Goal: Information Seeking & Learning: Find specific fact

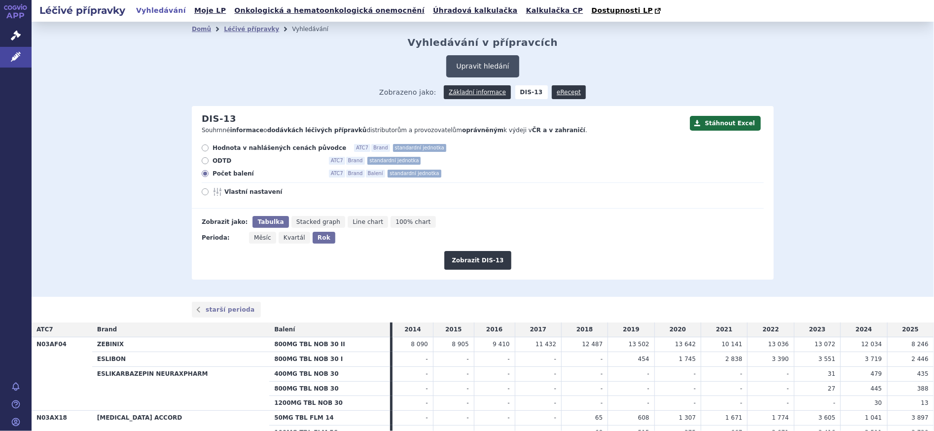
click at [478, 69] on button "Upravit hledání" at bounding box center [482, 66] width 73 height 22
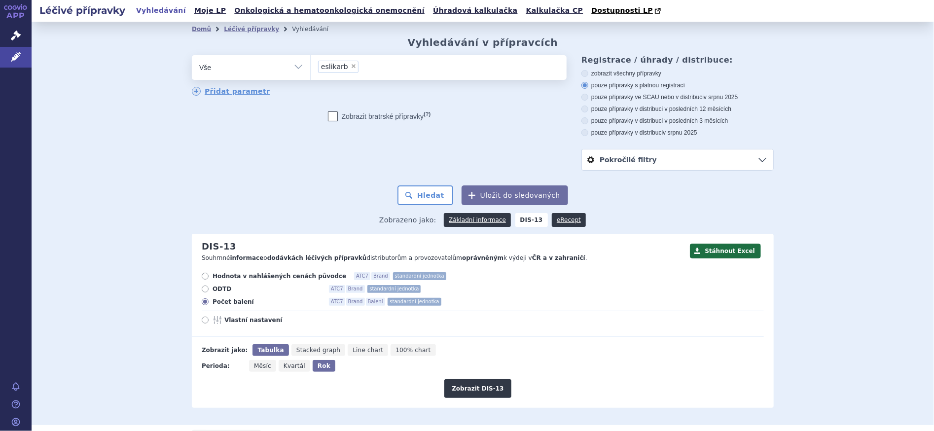
click at [351, 68] on span "×" at bounding box center [354, 66] width 6 height 6
click at [311, 68] on select "eslikarb" at bounding box center [310, 67] width 0 height 25
select select
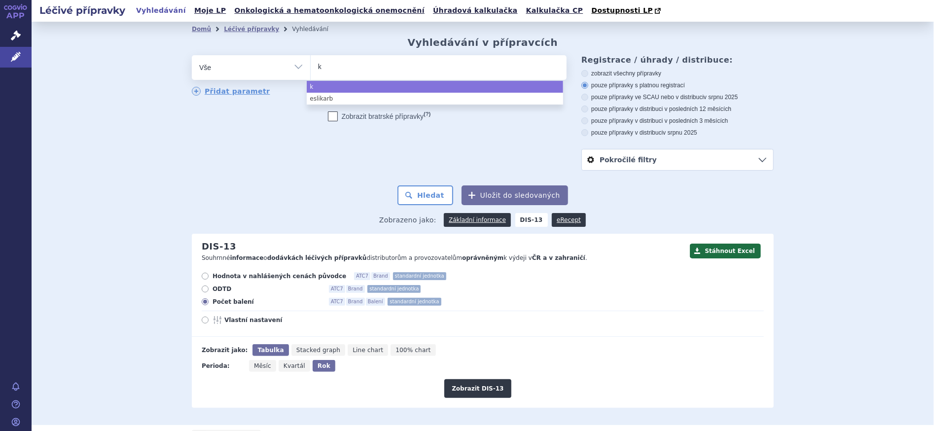
type input "ka"
type input "kar"
type input "karm"
type input "karmu"
type input "karmus"
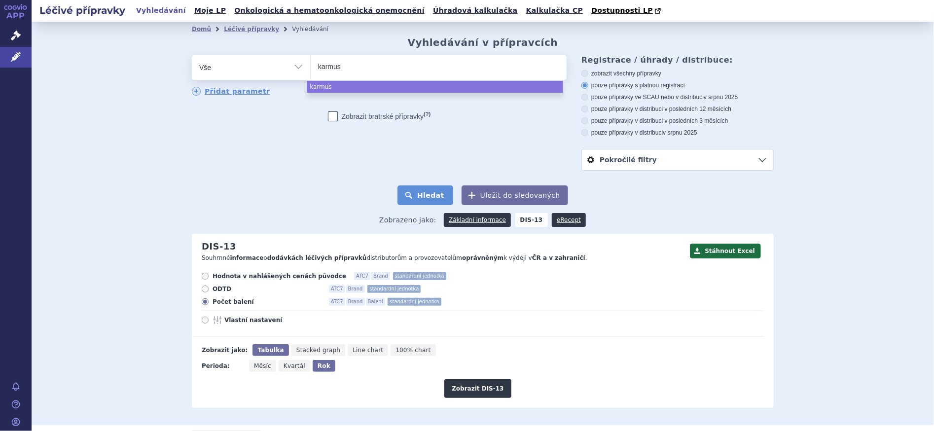
select select "karmus"
click at [438, 196] on button "Hledat" at bounding box center [426, 195] width 56 height 20
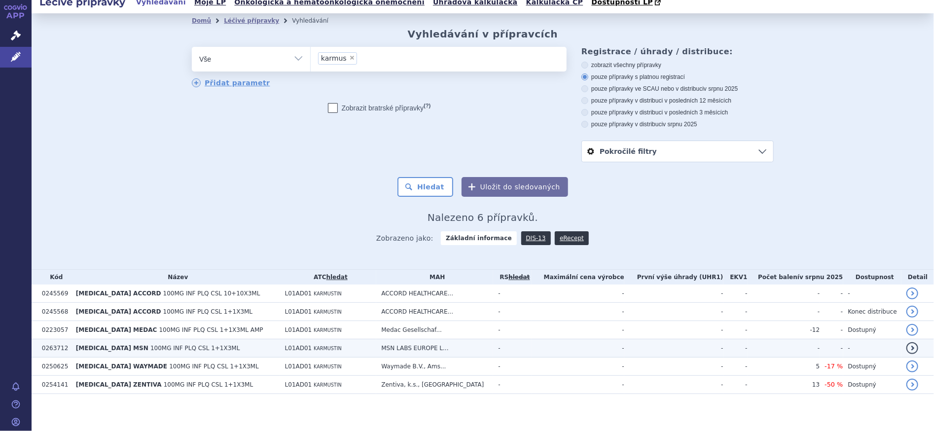
scroll to position [11, 0]
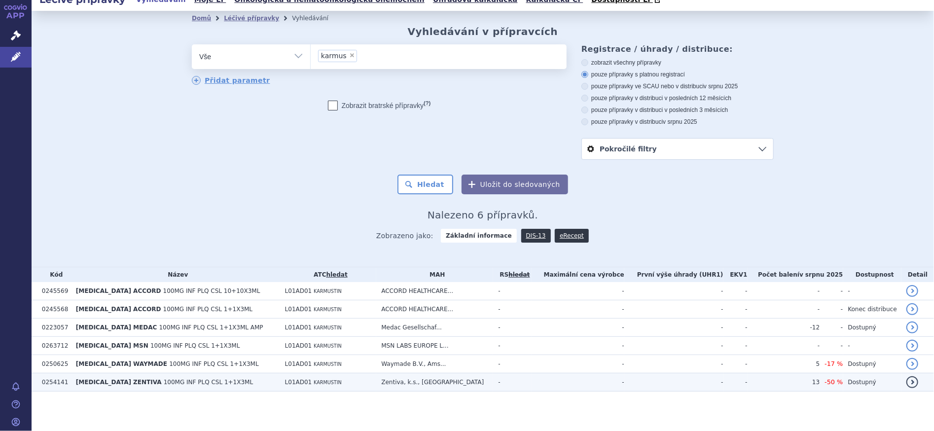
click at [164, 381] on span "100MG INF PLQ CSL 1+1X3ML" at bounding box center [209, 382] width 90 height 7
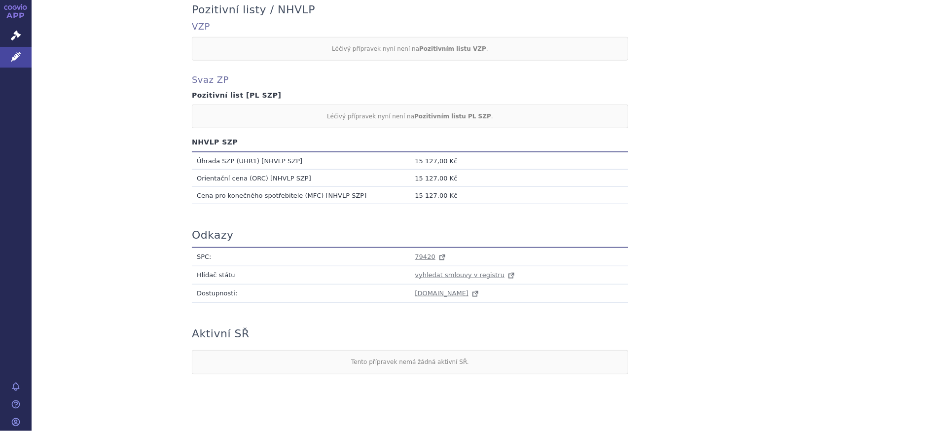
scroll to position [485, 0]
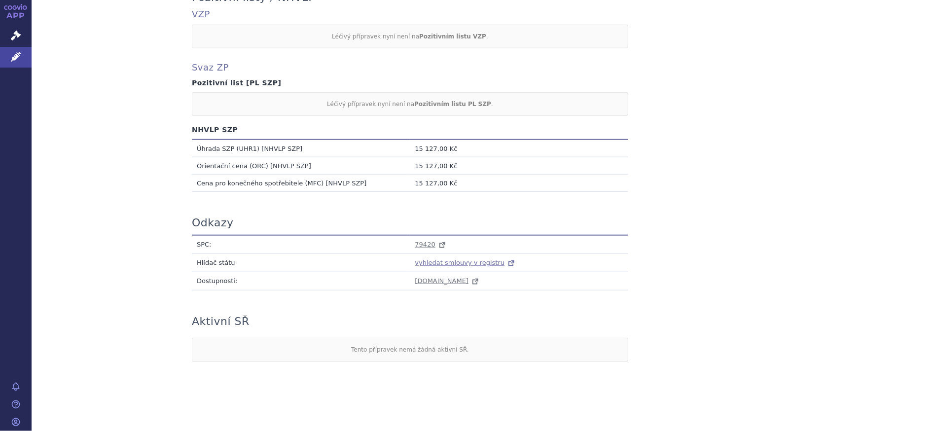
click at [449, 264] on span "vyhledat smlouvy v registru" at bounding box center [460, 262] width 90 height 7
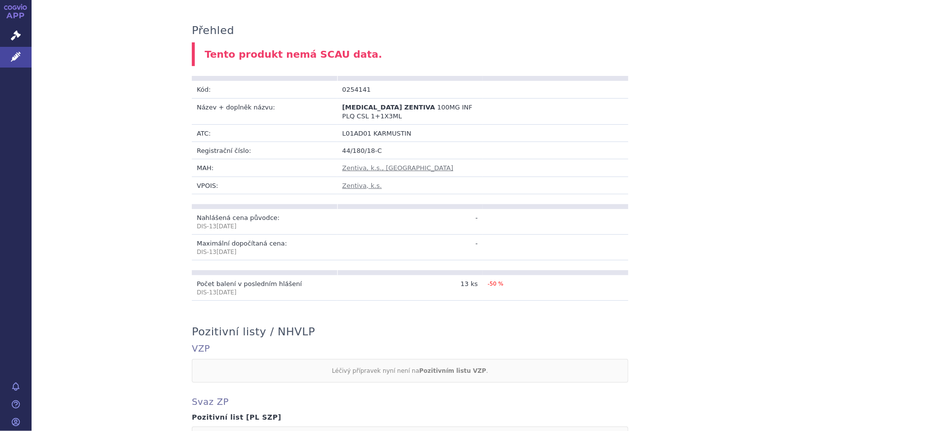
scroll to position [74, 0]
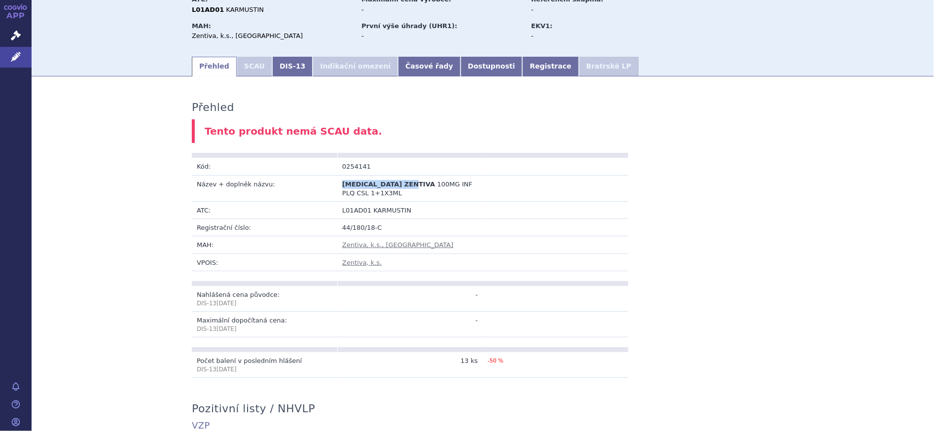
drag, startPoint x: 338, startPoint y: 183, endPoint x: 409, endPoint y: 185, distance: 70.6
click at [409, 185] on b "CARMUSTINE ZENTIVA" at bounding box center [389, 184] width 95 height 7
copy span "CARMUSTINE ZENTIVA"
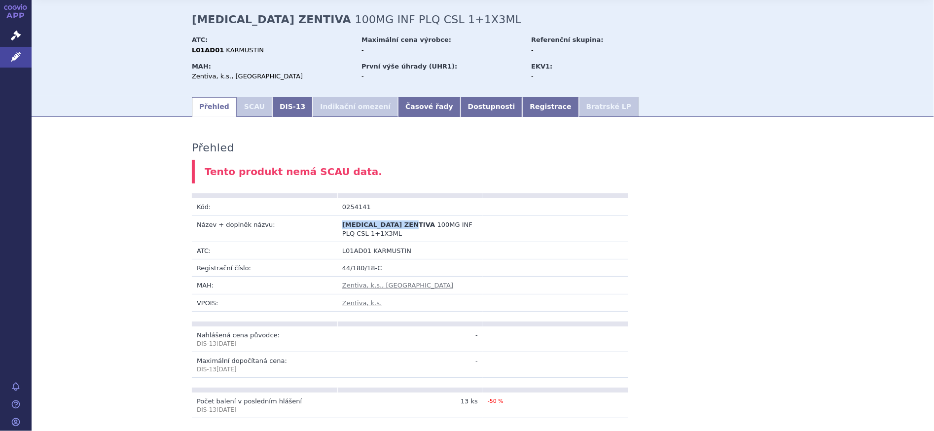
scroll to position [0, 0]
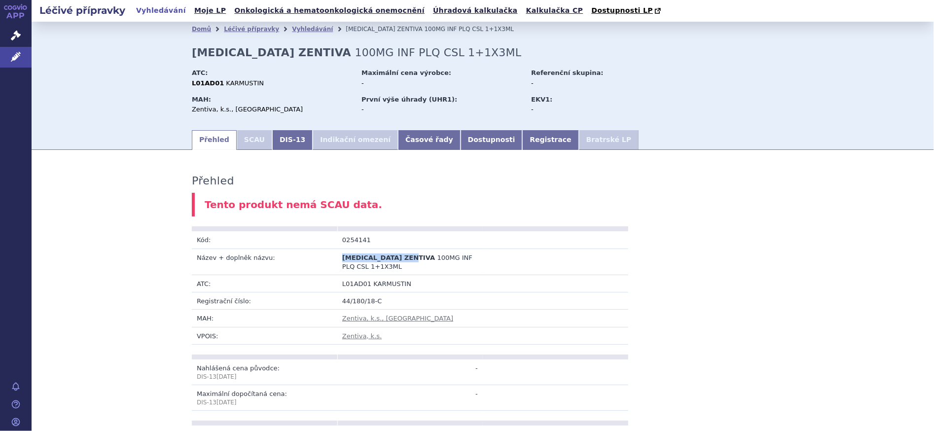
click at [211, 144] on link "Přehled" at bounding box center [214, 140] width 45 height 20
click at [304, 29] on link "Vyhledávání" at bounding box center [312, 29] width 41 height 7
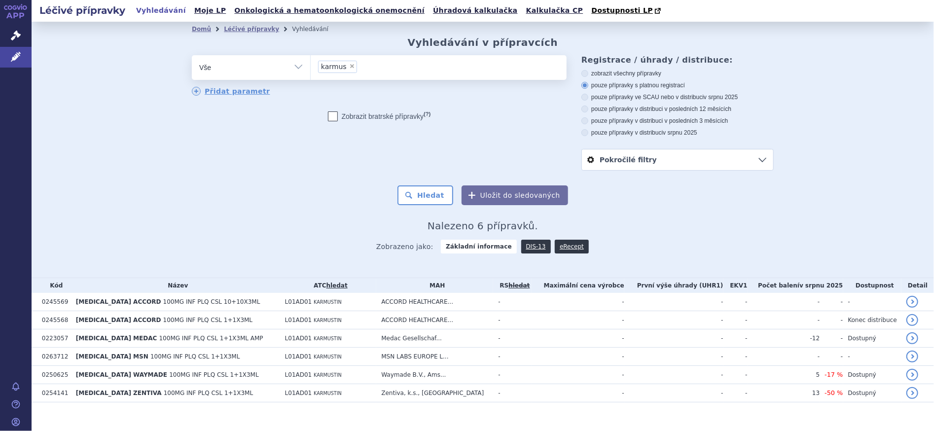
scroll to position [11, 0]
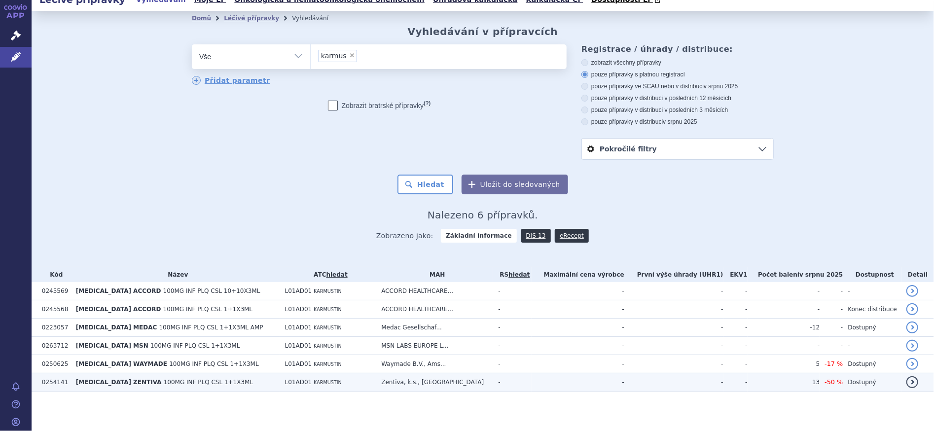
click at [123, 384] on span "CARMUSTINE ZENTIVA" at bounding box center [119, 382] width 86 height 7
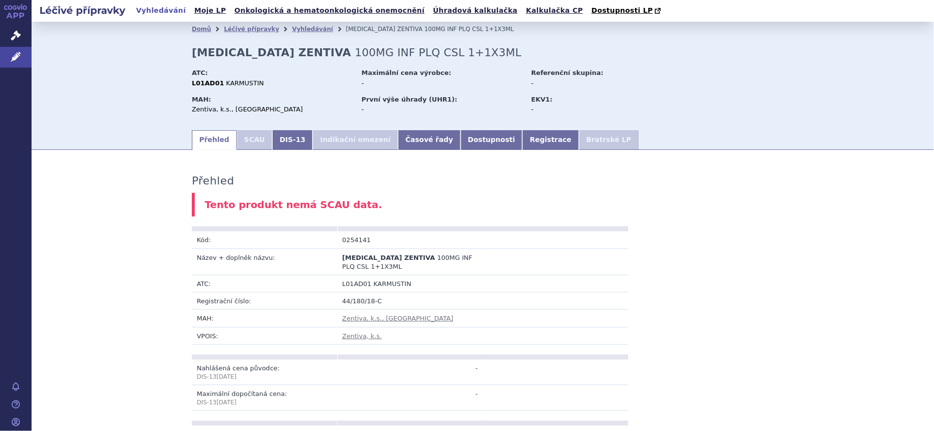
click at [242, 141] on li "SCAU" at bounding box center [255, 140] width 36 height 20
click at [279, 143] on link "DIS-13" at bounding box center [292, 140] width 40 height 20
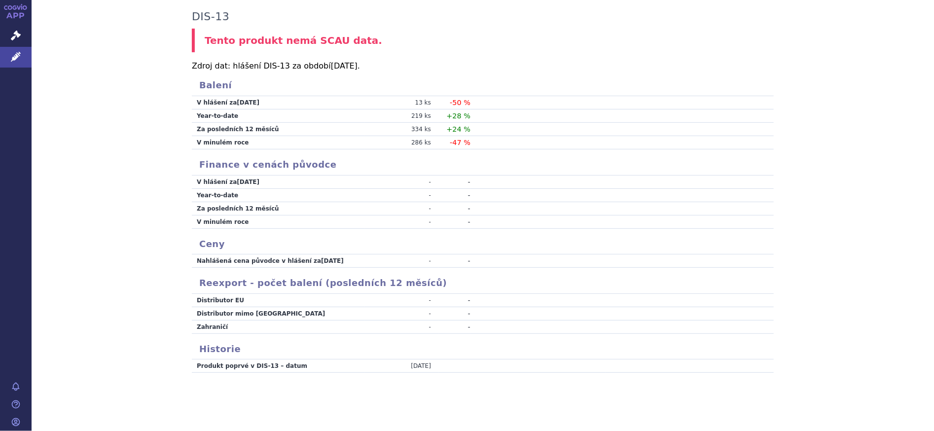
scroll to position [82, 0]
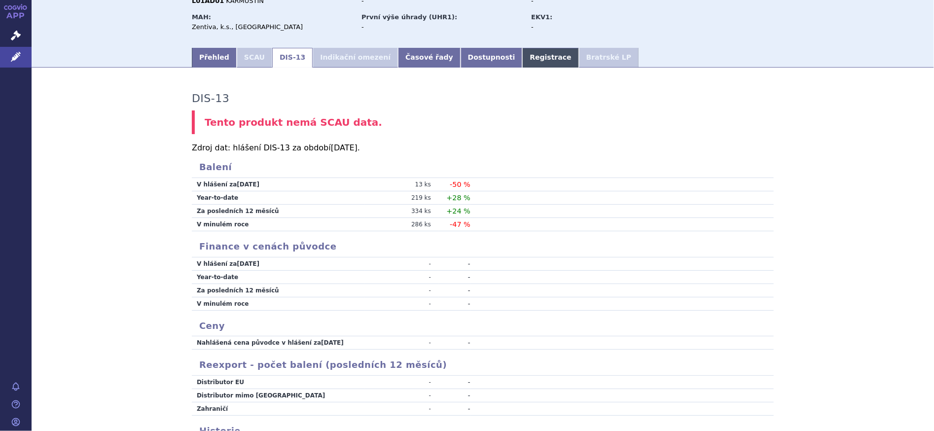
click at [522, 58] on link "Registrace" at bounding box center [550, 58] width 56 height 20
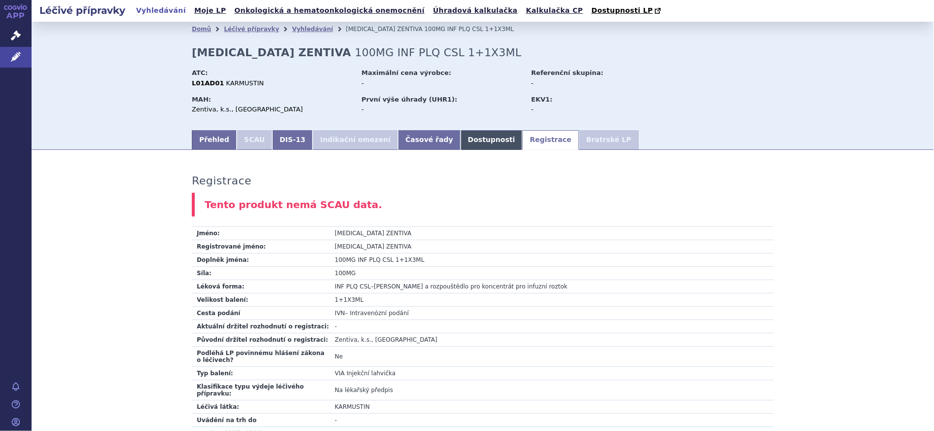
click at [461, 145] on link "Dostupnosti" at bounding box center [492, 140] width 62 height 20
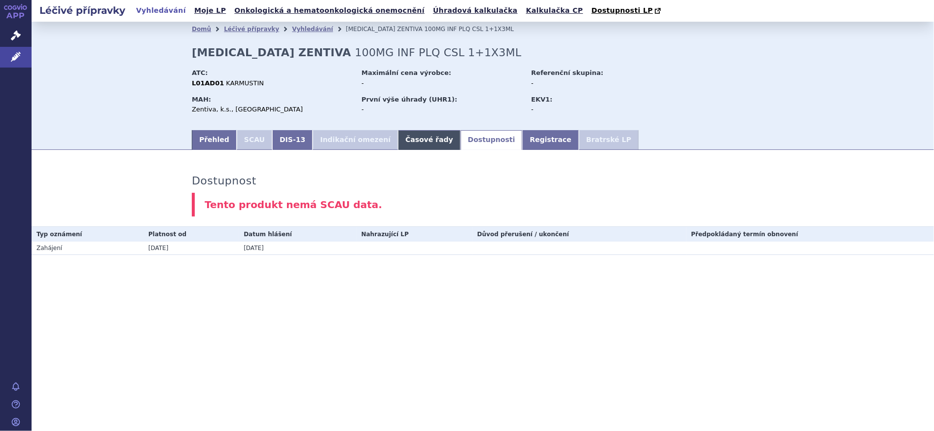
click at [402, 145] on link "Časové řady" at bounding box center [429, 140] width 63 height 20
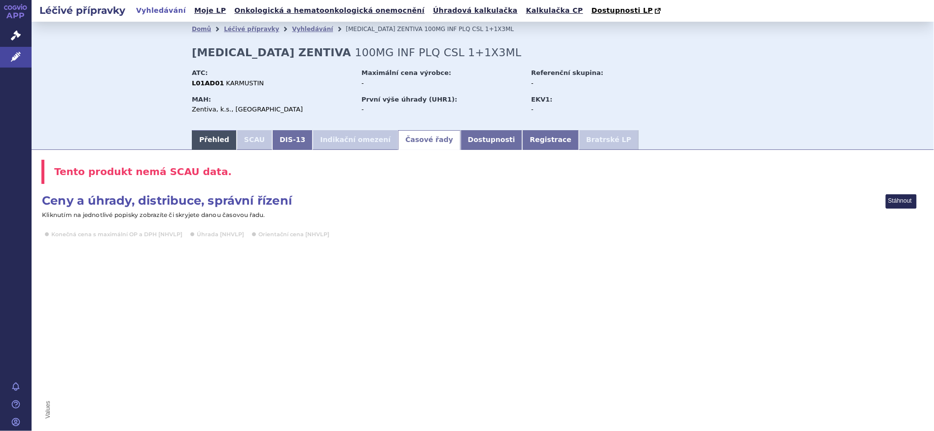
click at [211, 143] on link "Přehled" at bounding box center [214, 140] width 45 height 20
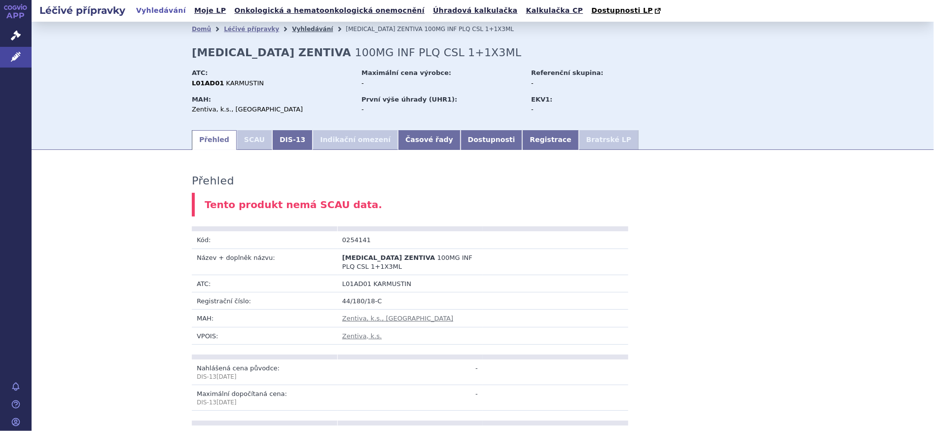
click at [295, 29] on link "Vyhledávání" at bounding box center [312, 29] width 41 height 7
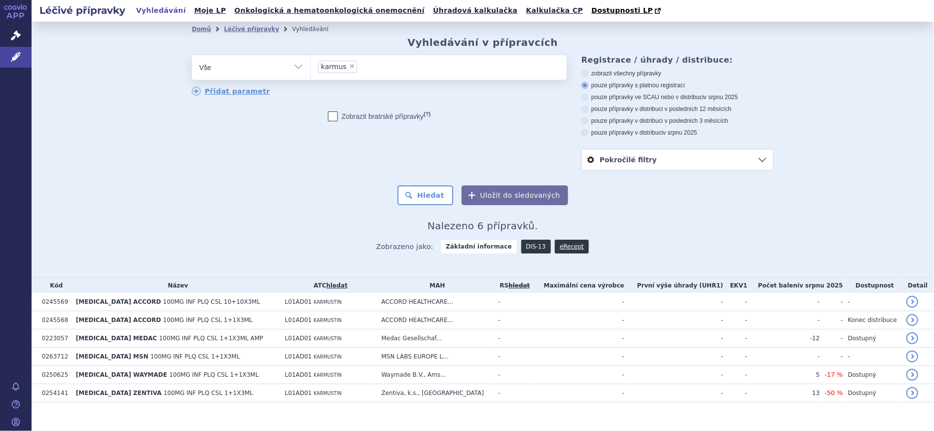
click at [523, 251] on link "DIS-13" at bounding box center [536, 247] width 30 height 14
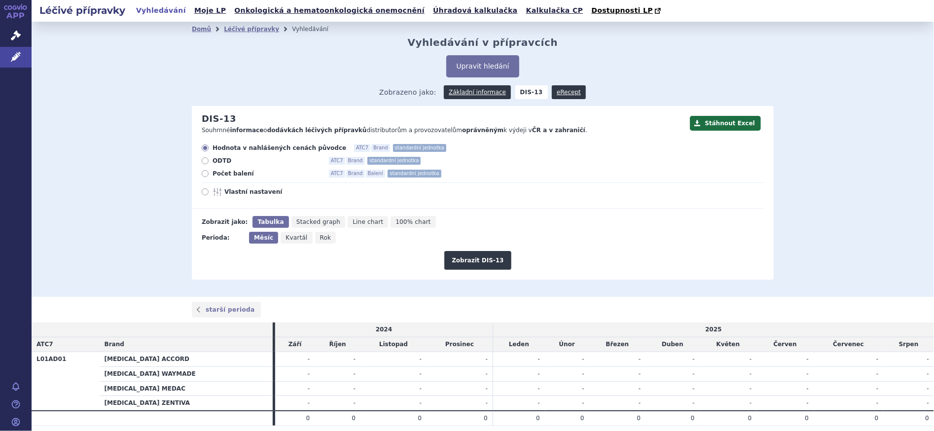
click at [320, 241] on span "Rok" at bounding box center [325, 237] width 11 height 7
click at [315, 238] on input "Rok" at bounding box center [318, 235] width 6 height 6
radio input "true"
click at [227, 176] on span "Počet balení" at bounding box center [267, 174] width 109 height 8
click at [209, 176] on input "Počet balení ATC7 Brand Balení standardní jednotka" at bounding box center [206, 175] width 6 height 6
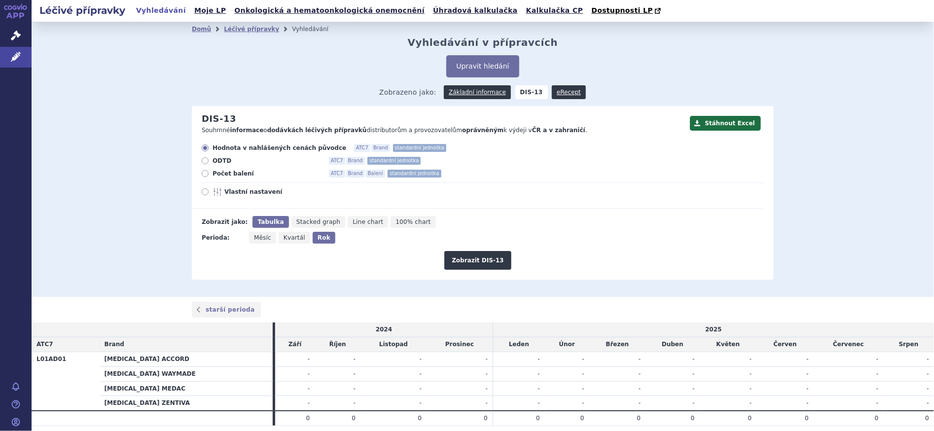
radio input "true"
click at [481, 263] on button "Zobrazit DIS-13" at bounding box center [477, 260] width 67 height 19
click at [244, 30] on link "Léčivé přípravky" at bounding box center [251, 29] width 55 height 7
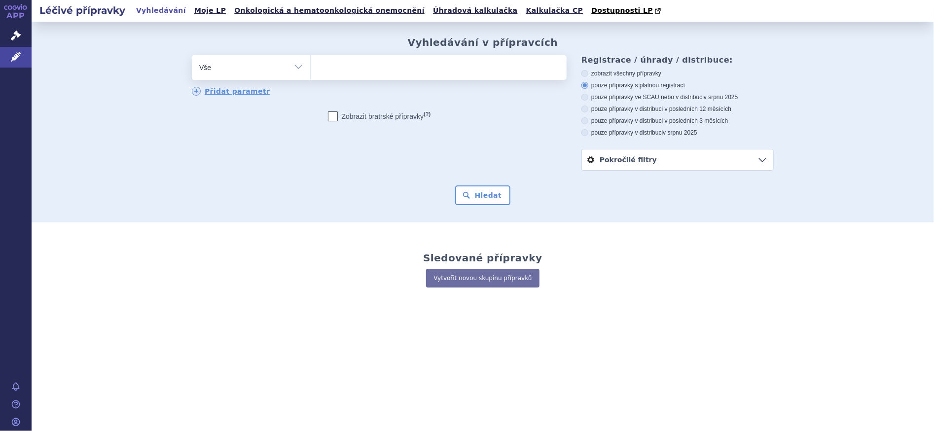
click at [351, 68] on ul at bounding box center [439, 65] width 256 height 21
click at [311, 68] on select at bounding box center [310, 67] width 0 height 25
type input "ka"
type input "kar"
type input "karm"
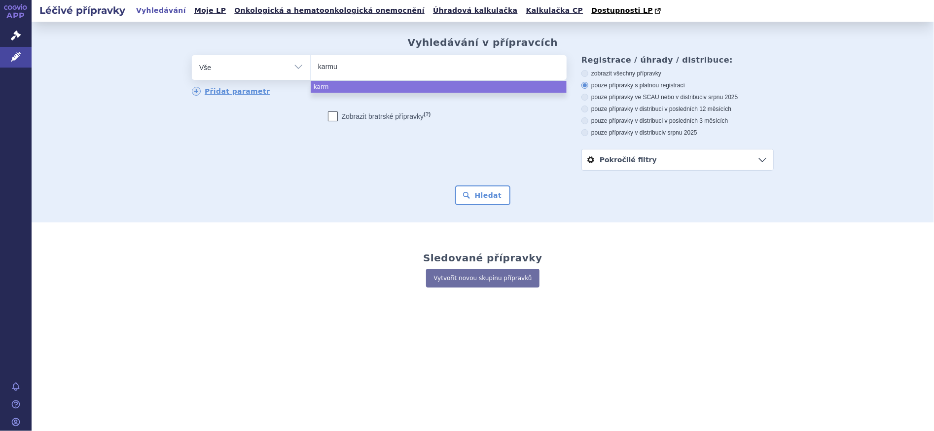
type input "karmus"
select select "karmus"
click at [479, 196] on button "Hledat" at bounding box center [483, 195] width 56 height 20
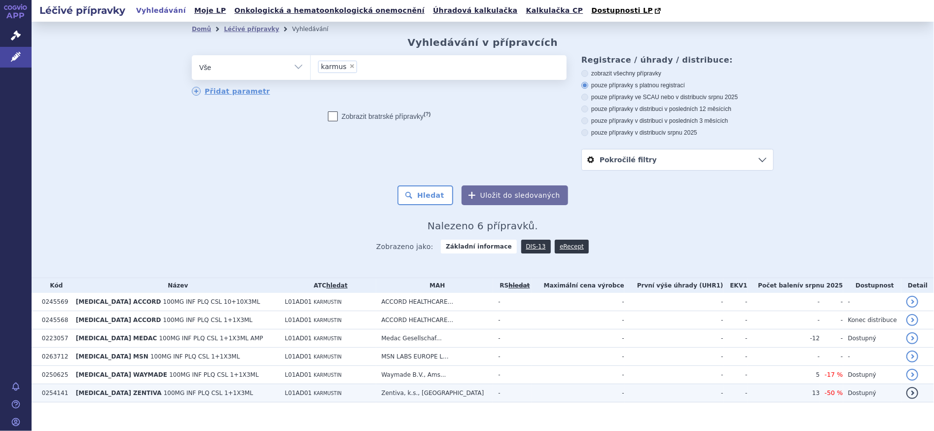
click at [133, 393] on span "[MEDICAL_DATA] ZENTIVA" at bounding box center [119, 393] width 86 height 7
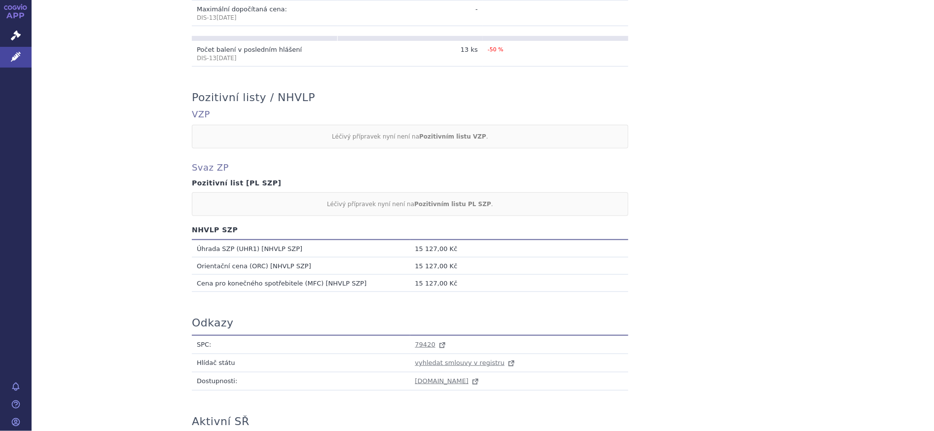
scroll to position [411, 0]
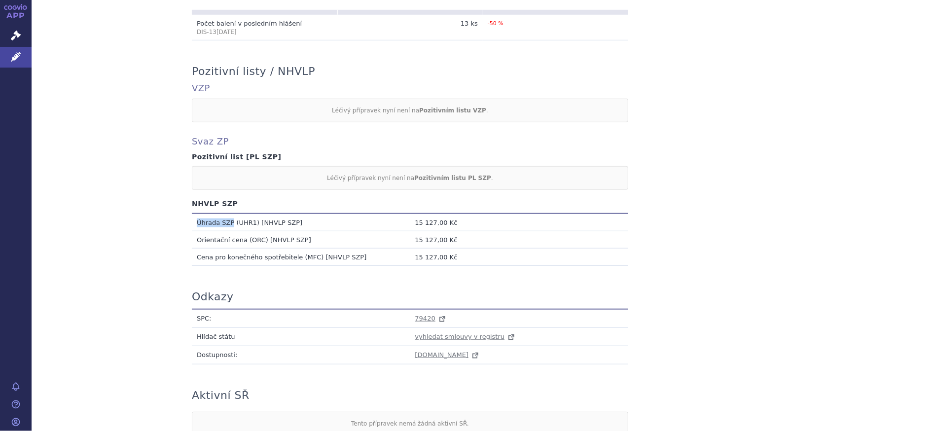
drag, startPoint x: 194, startPoint y: 221, endPoint x: 225, endPoint y: 219, distance: 31.2
click at [225, 219] on td "Úhrada SZP (UHR1) [NHVLP SZP]" at bounding box center [301, 223] width 219 height 18
copy td "Úhrada SZP"
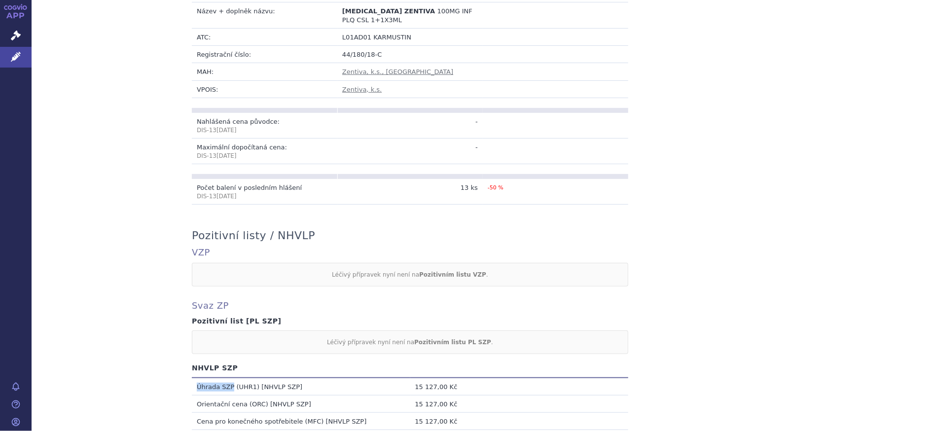
scroll to position [0, 0]
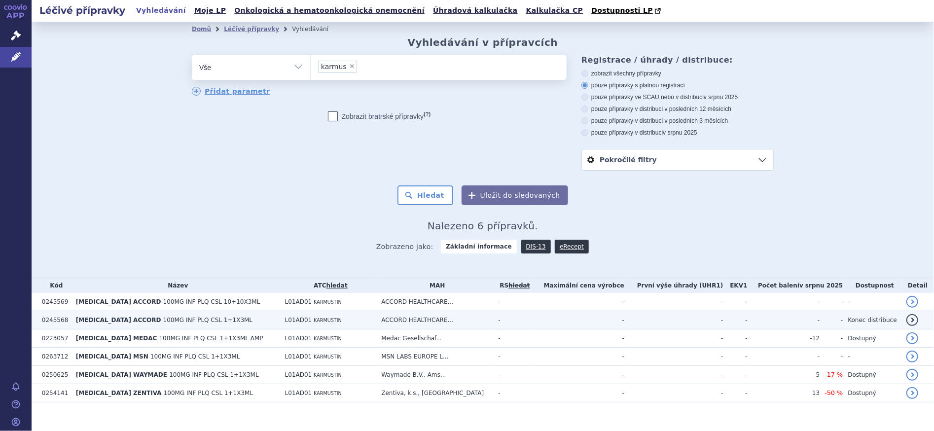
click at [166, 321] on span "100MG INF PLQ CSL 1+1X3ML" at bounding box center [208, 320] width 90 height 7
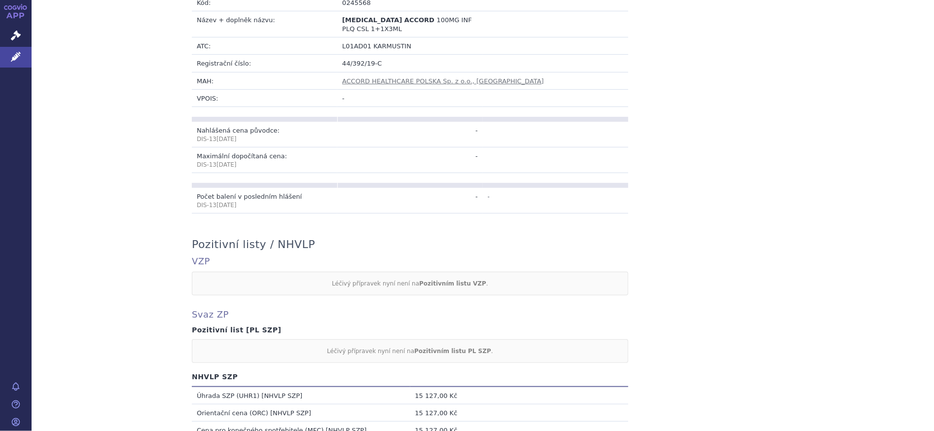
scroll to position [329, 0]
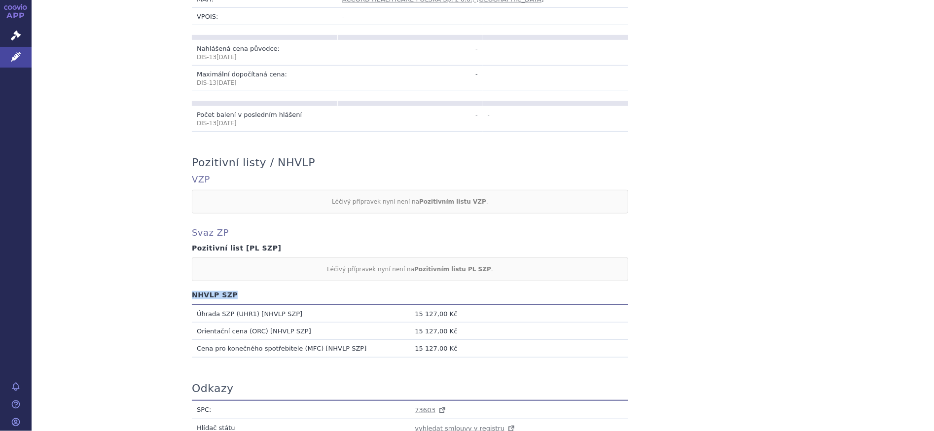
drag, startPoint x: 189, startPoint y: 285, endPoint x: 235, endPoint y: 289, distance: 46.0
click at [235, 291] on h4 "NHVLP SZP" at bounding box center [483, 295] width 582 height 8
copy h4 "NHVLP SZP"
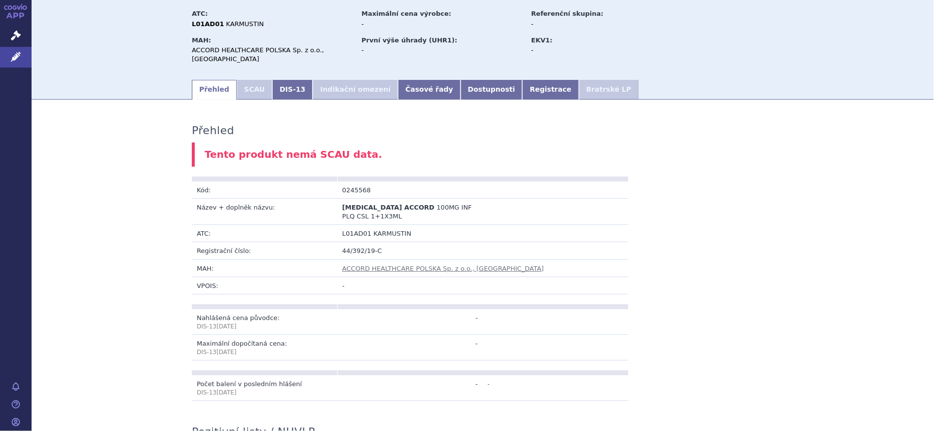
scroll to position [0, 0]
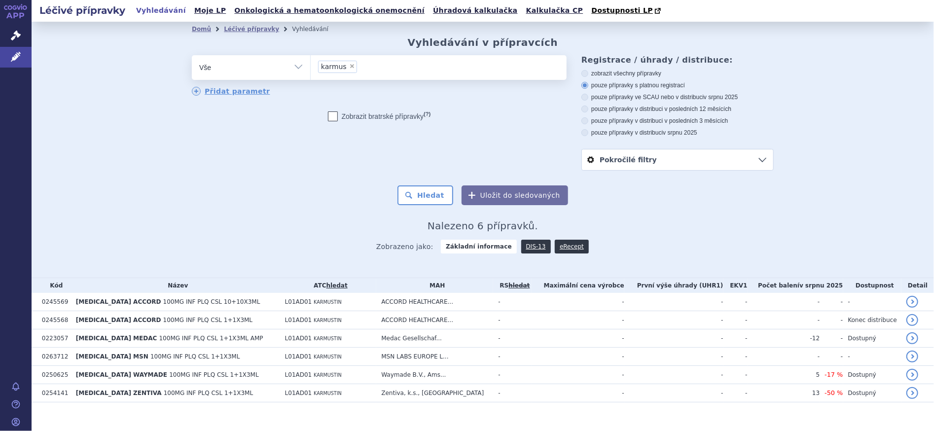
click at [349, 67] on span "×" at bounding box center [352, 66] width 6 height 6
click at [311, 67] on select "karmus" at bounding box center [310, 67] width 0 height 25
select select
click at [343, 72] on ul at bounding box center [439, 65] width 256 height 21
click at [311, 72] on select "karmus" at bounding box center [310, 67] width 0 height 25
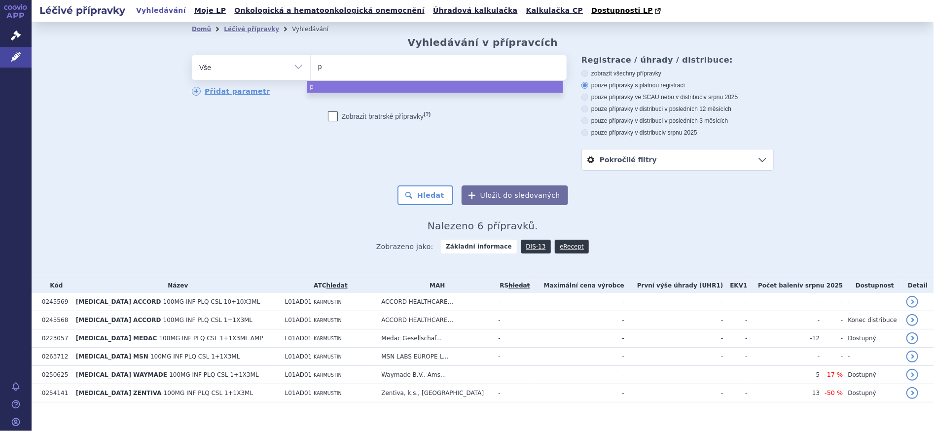
type input "pa"
type input "panr"
type input "pan"
type input "pant"
type input "pantp"
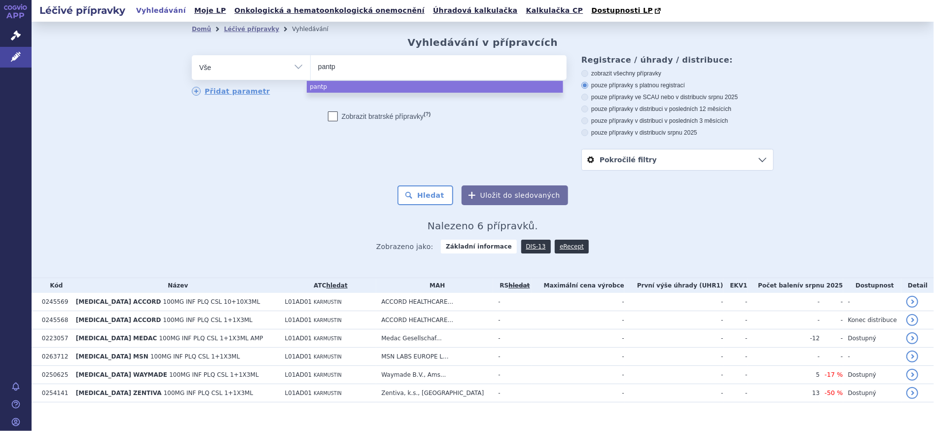
type input "pantpr"
select select "pantpr"
click at [431, 196] on button "Hledat" at bounding box center [426, 195] width 56 height 20
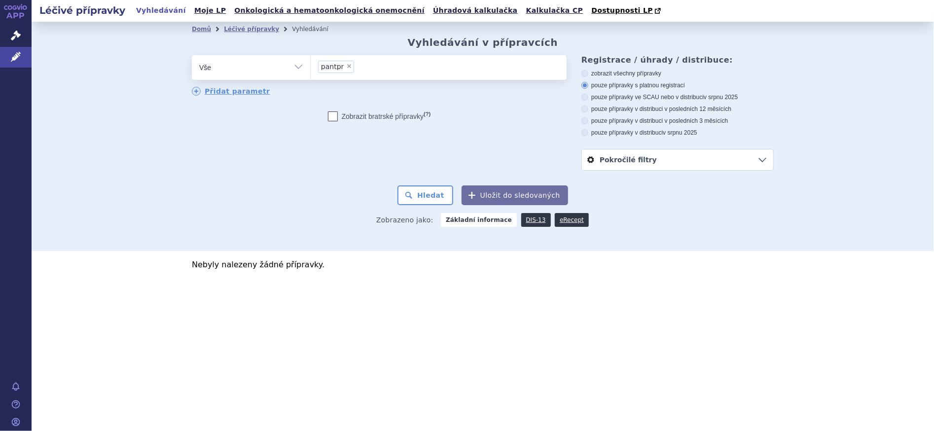
click at [347, 66] on span "×" at bounding box center [349, 66] width 6 height 6
click at [311, 66] on select "pantpr" at bounding box center [310, 67] width 0 height 25
select select
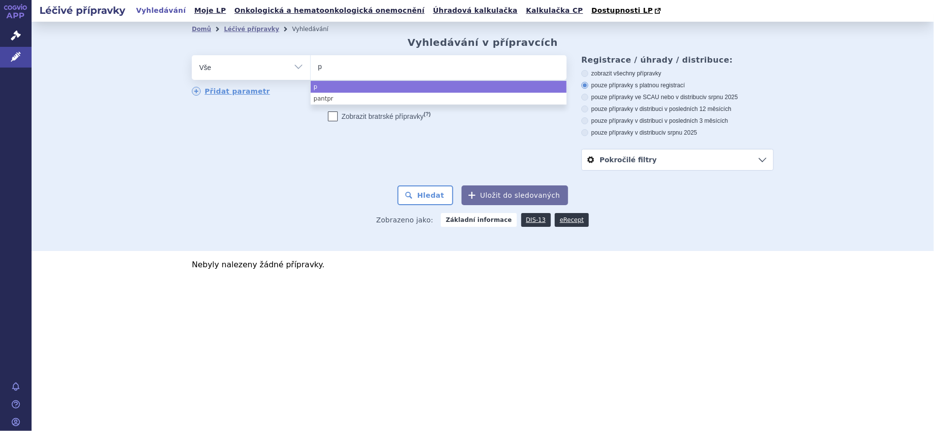
type input "pa"
type input "pan"
type input "pant"
type input "panto"
type input "pantop"
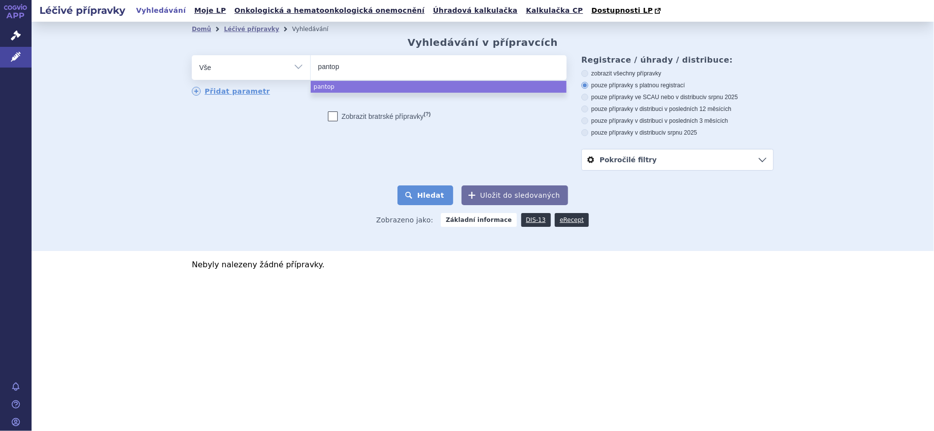
select select "pantop"
click at [435, 199] on button "Hledat" at bounding box center [426, 195] width 56 height 20
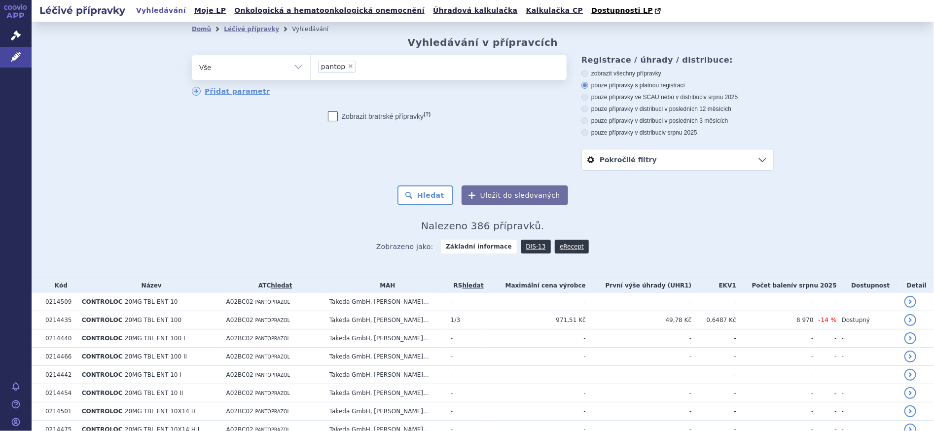
click at [583, 132] on icon at bounding box center [585, 132] width 7 height 7
click at [583, 132] on input "pouze přípravky v distribuci v srpnu 2025" at bounding box center [586, 134] width 6 height 6
radio input "true"
click at [429, 195] on button "Hledat" at bounding box center [426, 195] width 56 height 20
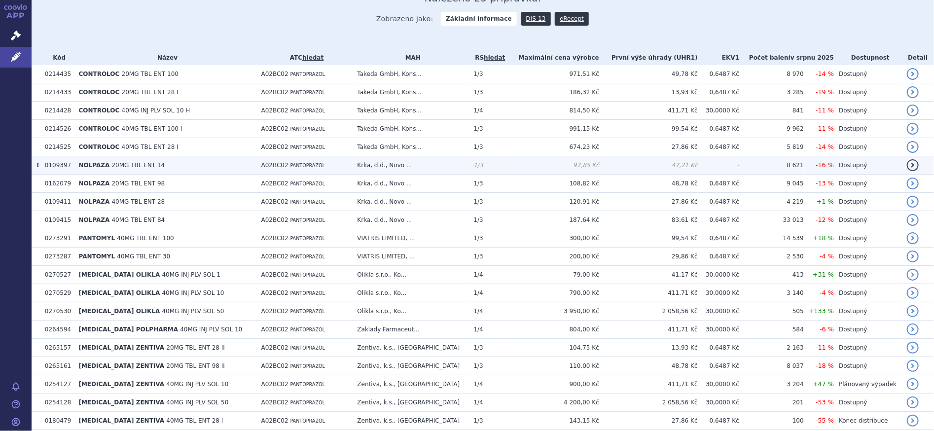
scroll to position [247, 0]
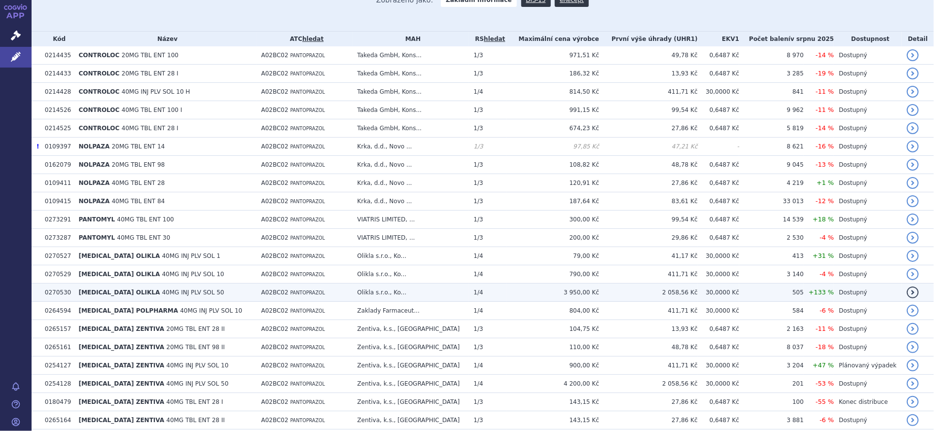
click at [165, 292] on span "40MG INJ PLV SOL 50" at bounding box center [193, 292] width 62 height 7
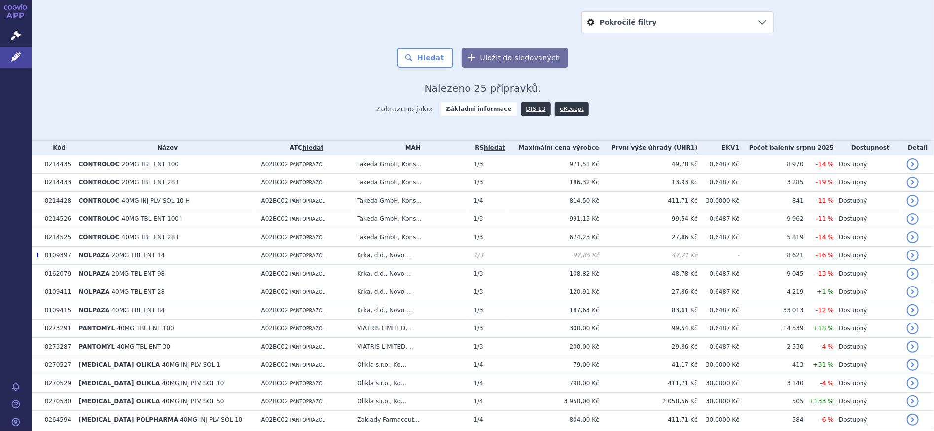
scroll to position [164, 0]
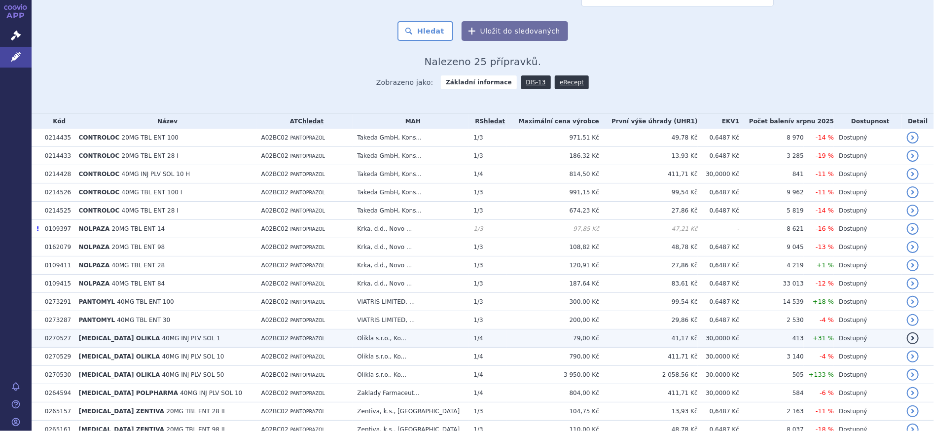
click at [193, 336] on span "40MG INJ PLV SOL 1" at bounding box center [191, 338] width 58 height 7
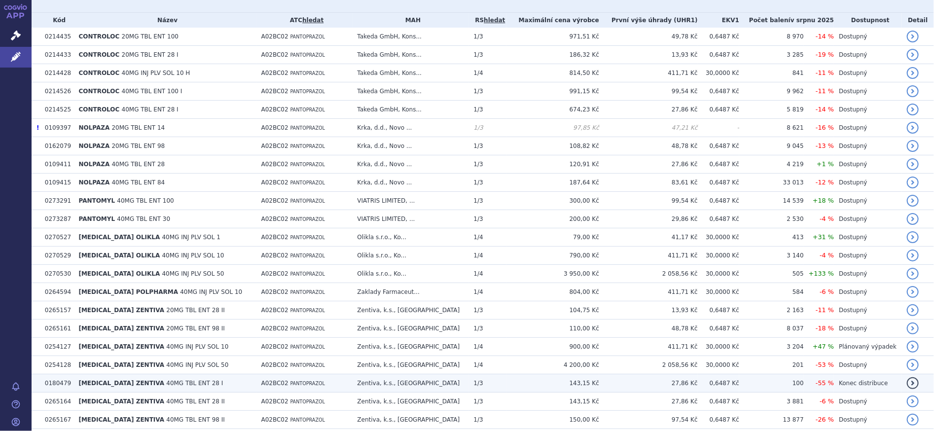
scroll to position [247, 0]
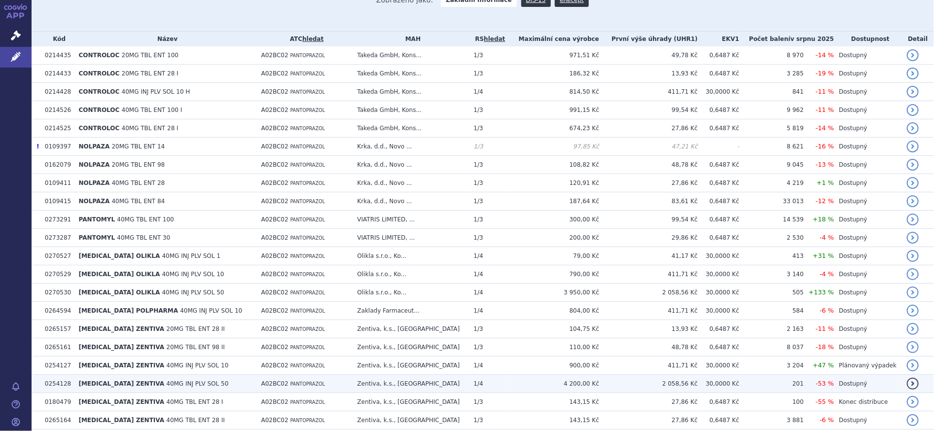
click at [189, 380] on span "40MG INJ PLV SOL 50" at bounding box center [197, 383] width 62 height 7
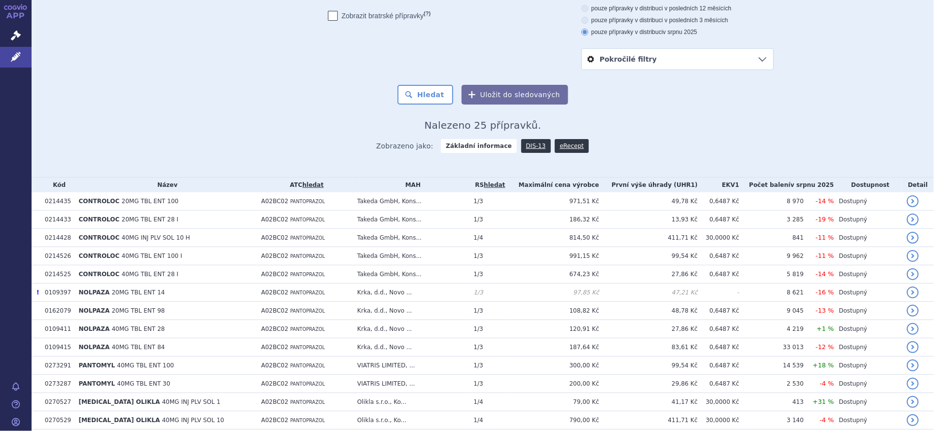
scroll to position [164, 0]
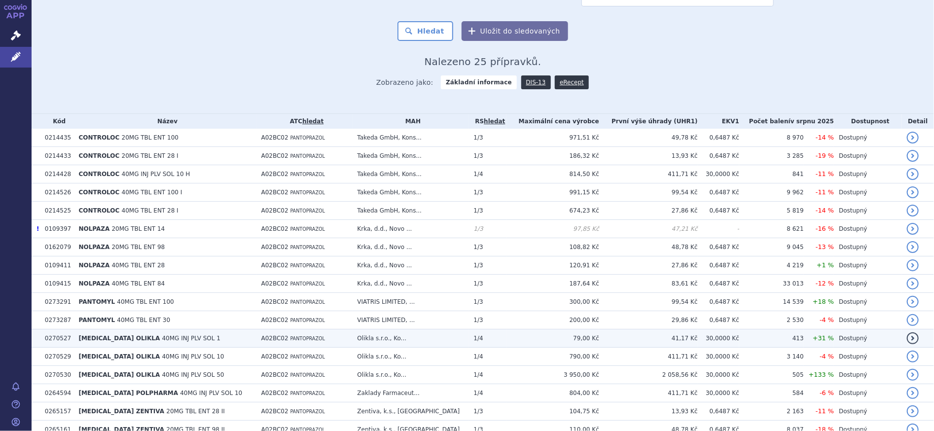
click at [174, 336] on span "40MG INJ PLV SOL 1" at bounding box center [191, 338] width 58 height 7
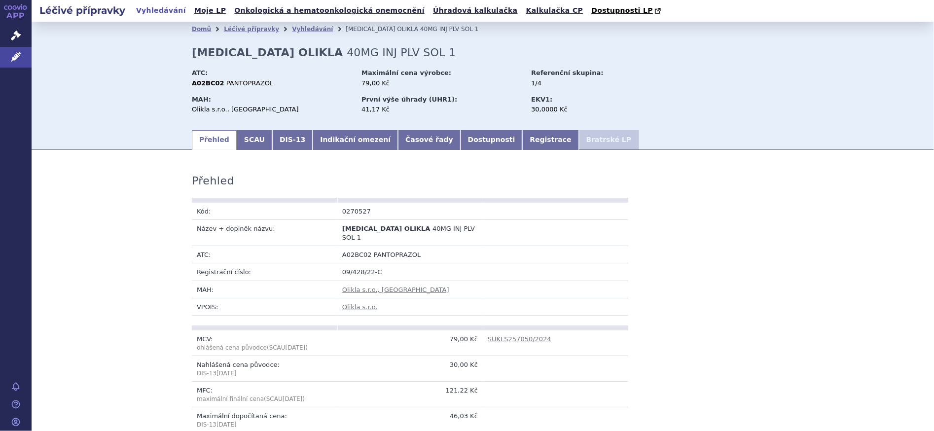
click at [167, 8] on link "Vyhledávání" at bounding box center [161, 10] width 56 height 13
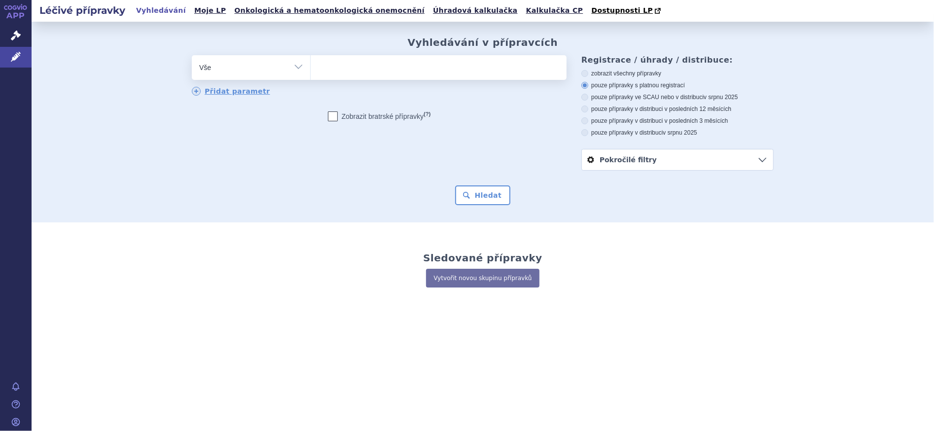
click at [349, 72] on ul at bounding box center [439, 65] width 256 height 21
click at [311, 72] on select at bounding box center [310, 67] width 0 height 25
type input "pe"
type input "pem"
type input "peme"
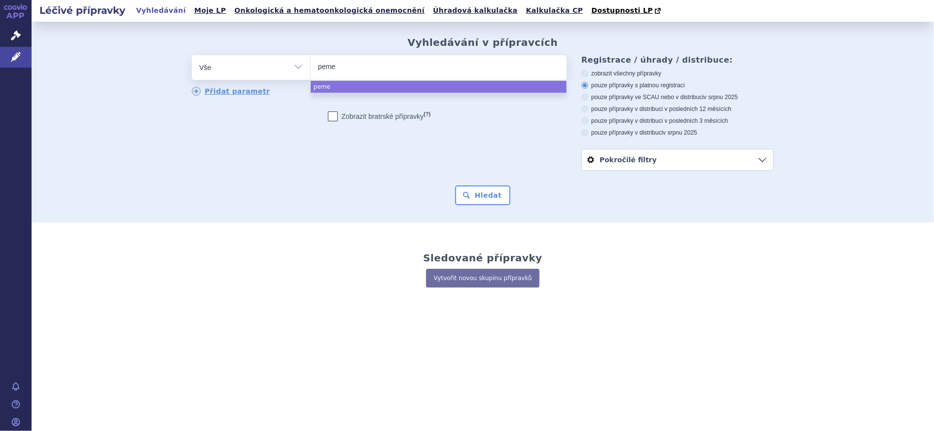
type input "pemet"
type input "pemetr"
select select "pemetr"
click at [585, 133] on icon at bounding box center [585, 132] width 7 height 7
click at [585, 133] on input "pouze přípravky v distribuci v srpnu 2025" at bounding box center [586, 134] width 6 height 6
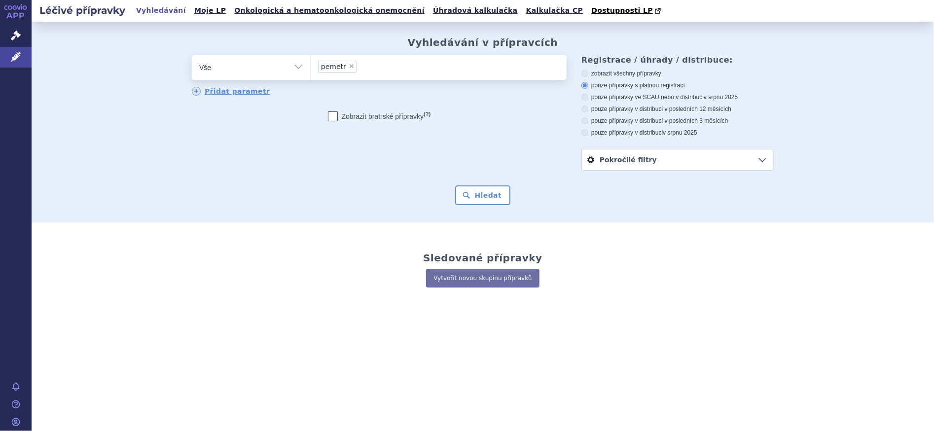
radio input "true"
click at [485, 196] on button "Hledat" at bounding box center [483, 195] width 56 height 20
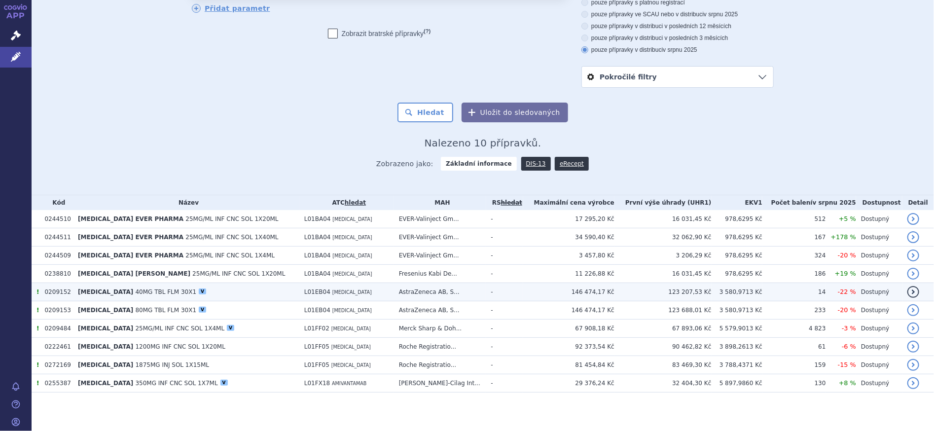
scroll to position [83, 0]
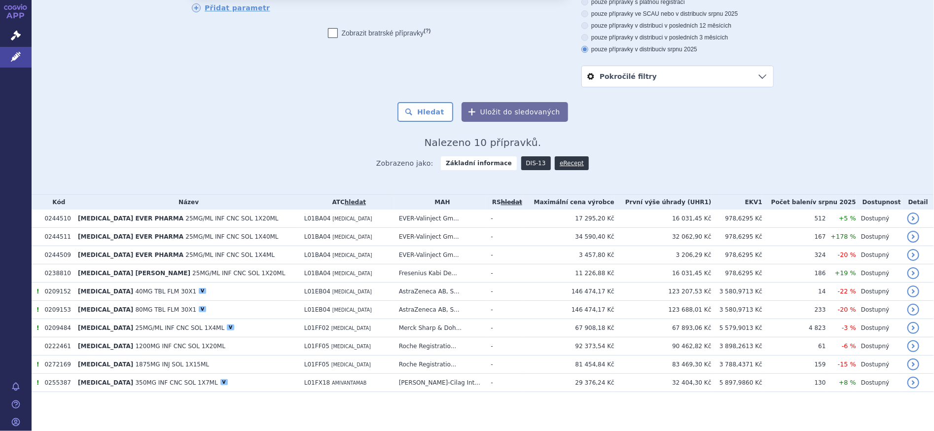
click at [528, 166] on link "DIS-13" at bounding box center [536, 163] width 30 height 14
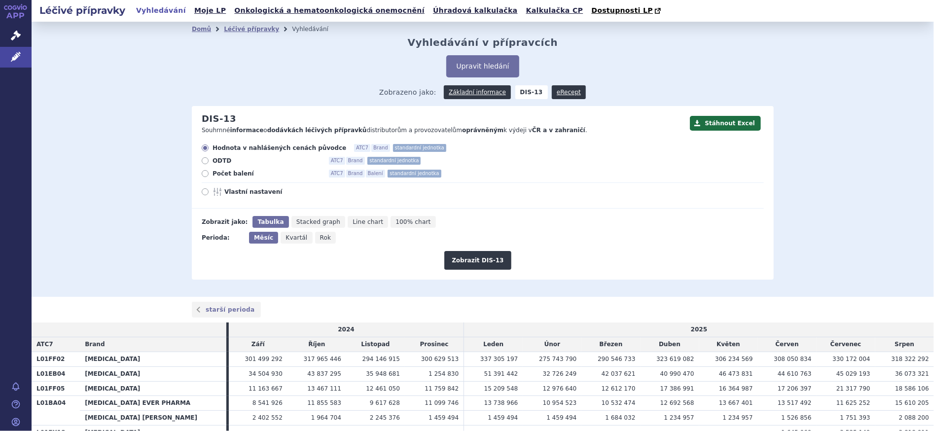
click at [320, 238] on span "Rok" at bounding box center [325, 237] width 11 height 7
click at [315, 238] on input "Rok" at bounding box center [318, 235] width 6 height 6
radio input "true"
click at [202, 175] on icon at bounding box center [205, 173] width 7 height 7
click at [203, 175] on input "Počet balení ATC7 Brand Balení standardní jednotka" at bounding box center [206, 175] width 6 height 6
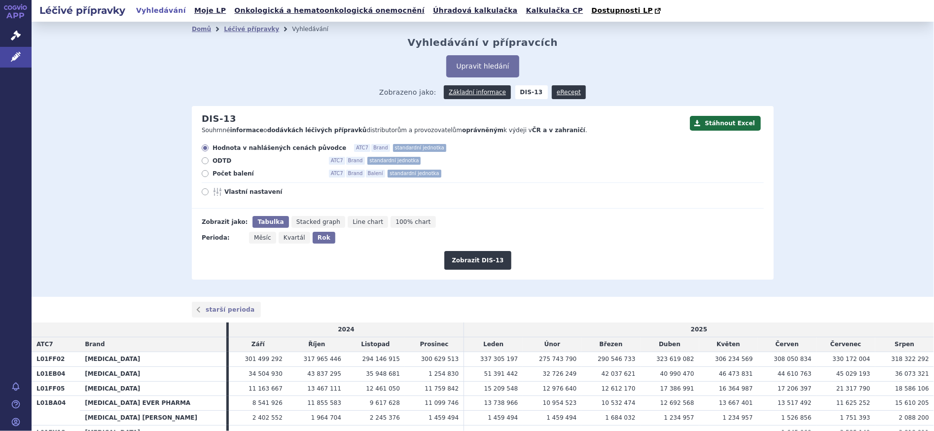
radio input "true"
click at [472, 264] on button "Zobrazit DIS-13" at bounding box center [477, 260] width 67 height 19
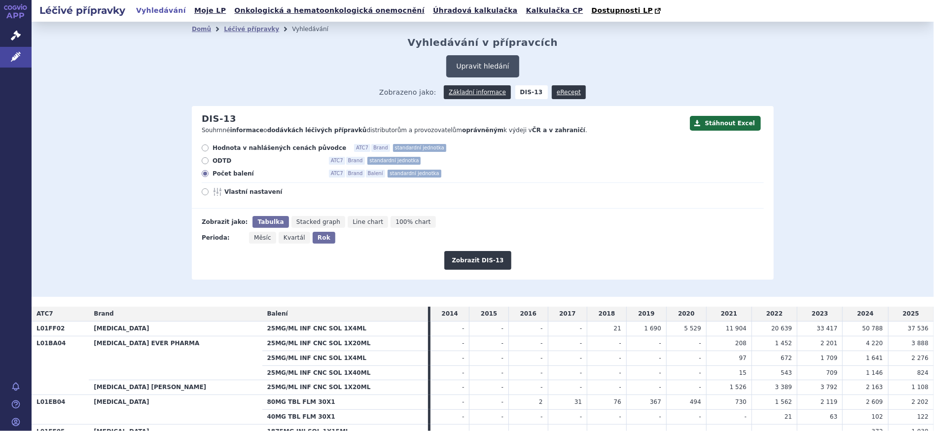
click at [477, 70] on button "Upravit hledání" at bounding box center [482, 66] width 73 height 22
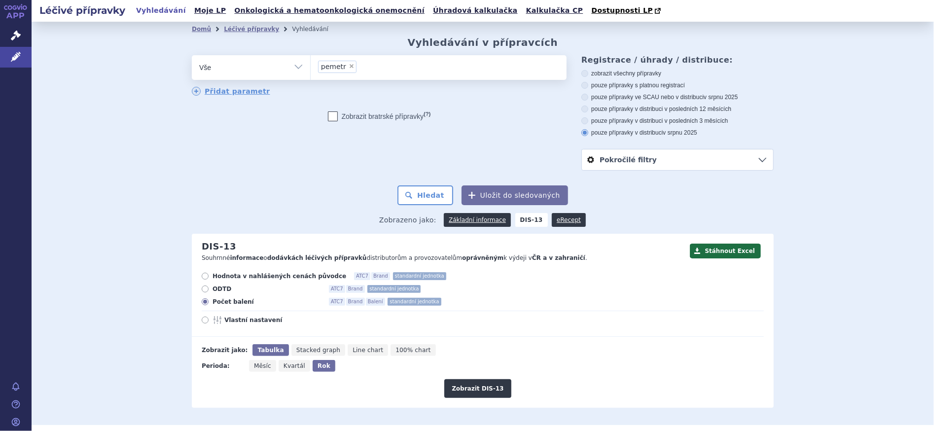
click at [349, 65] on span "×" at bounding box center [352, 66] width 6 height 6
click at [311, 65] on select "pemetr" at bounding box center [310, 67] width 0 height 25
select select
type input "ka"
type input "kar"
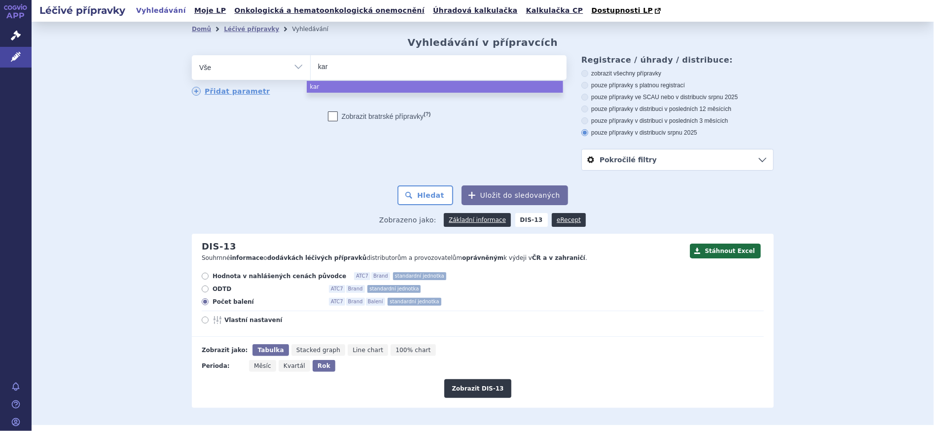
type input "karm"
type input "karmu"
type input "karmus"
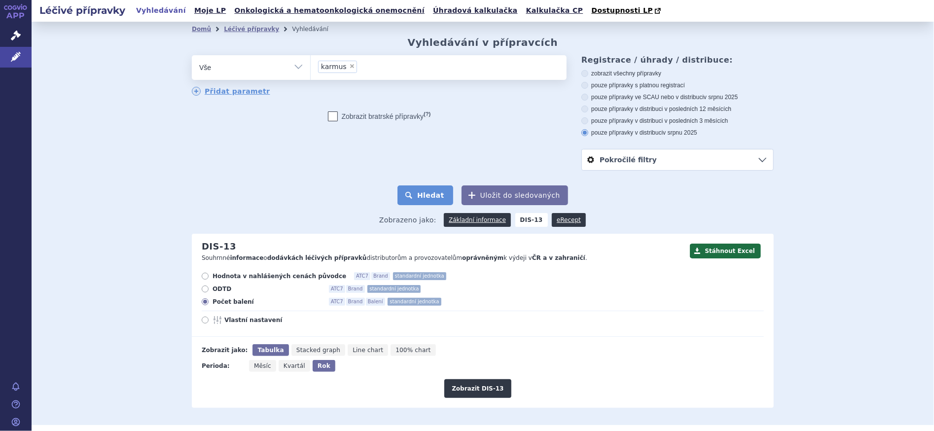
select select "karmus"
click at [424, 201] on button "Hledat" at bounding box center [426, 195] width 56 height 20
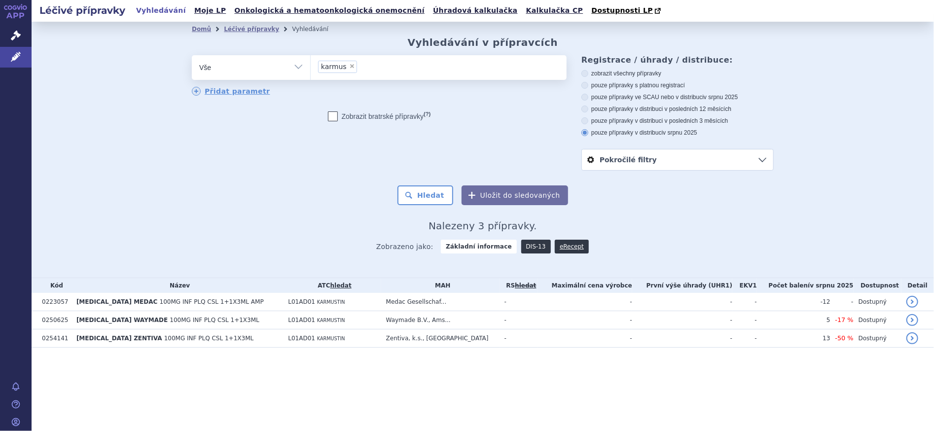
click at [533, 247] on link "DIS-13" at bounding box center [536, 247] width 30 height 14
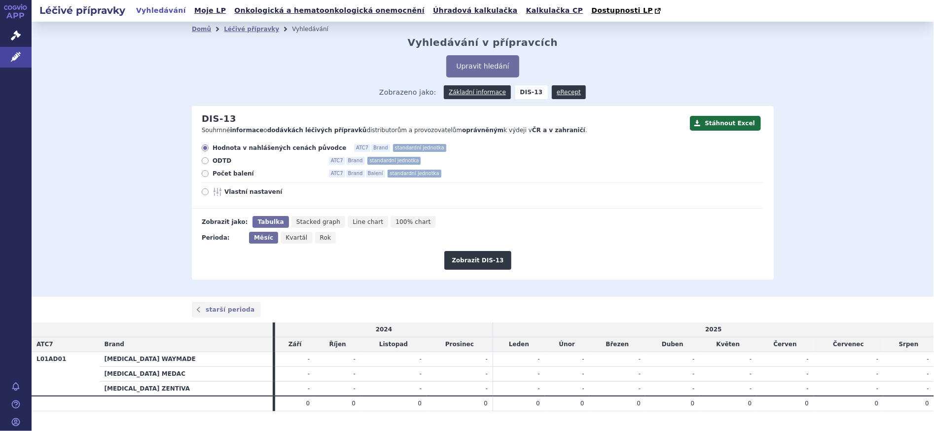
click at [320, 239] on span "Rok" at bounding box center [325, 237] width 11 height 7
click at [316, 238] on input "Rok" at bounding box center [318, 235] width 6 height 6
radio input "true"
click at [202, 173] on icon at bounding box center [205, 173] width 7 height 7
click at [203, 173] on input "Počet balení ATC7 Brand Balení standardní jednotka" at bounding box center [206, 175] width 6 height 6
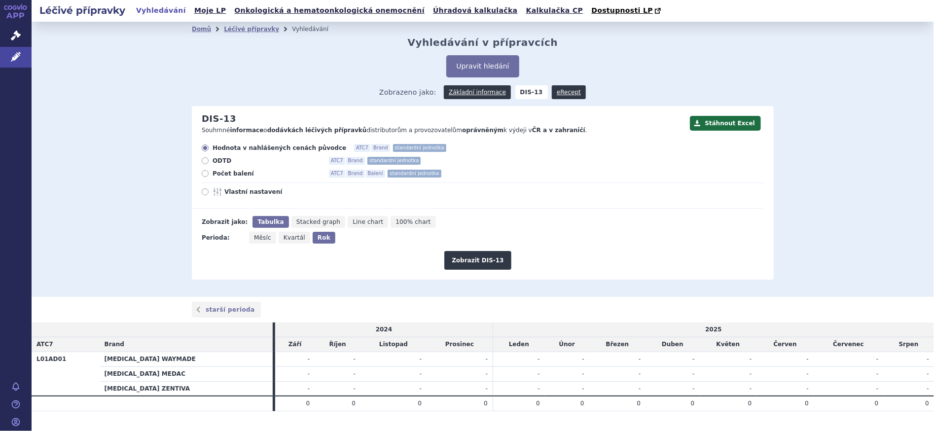
radio input "true"
click at [472, 261] on button "Zobrazit DIS-13" at bounding box center [477, 260] width 67 height 19
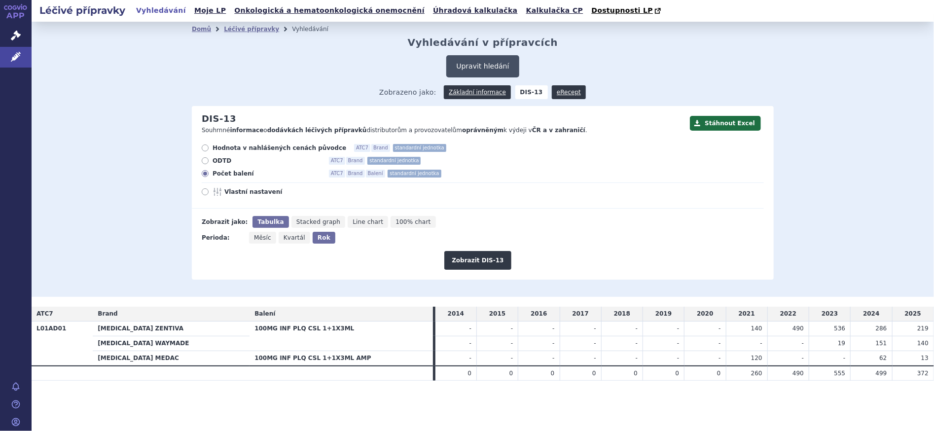
click at [497, 68] on button "Upravit hledání" at bounding box center [482, 66] width 73 height 22
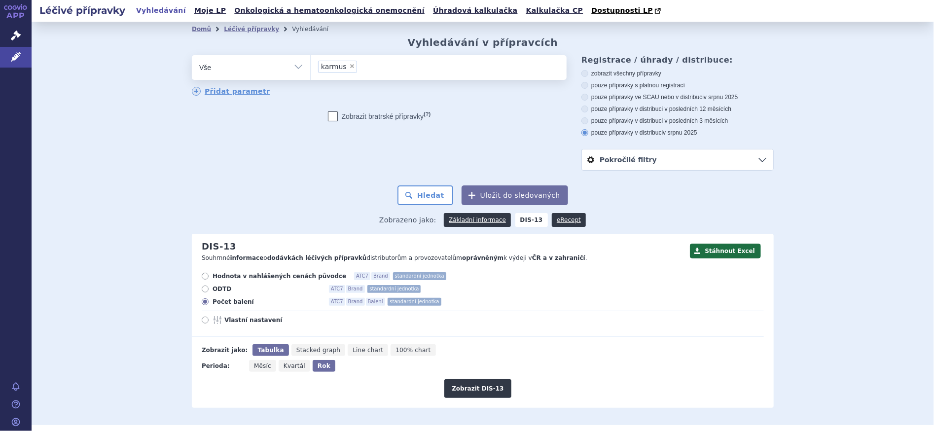
click at [349, 68] on span "×" at bounding box center [352, 66] width 6 height 6
click at [311, 68] on select "karmus" at bounding box center [310, 67] width 0 height 25
select select
type input "pe"
type input "pem"
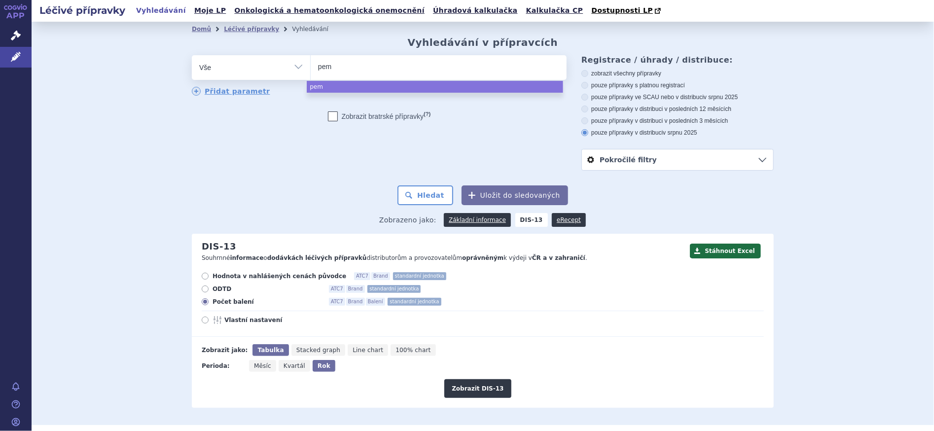
type input "peme"
type input "pemet"
type input "pemetr"
type input "pemetre"
select select "pemetre"
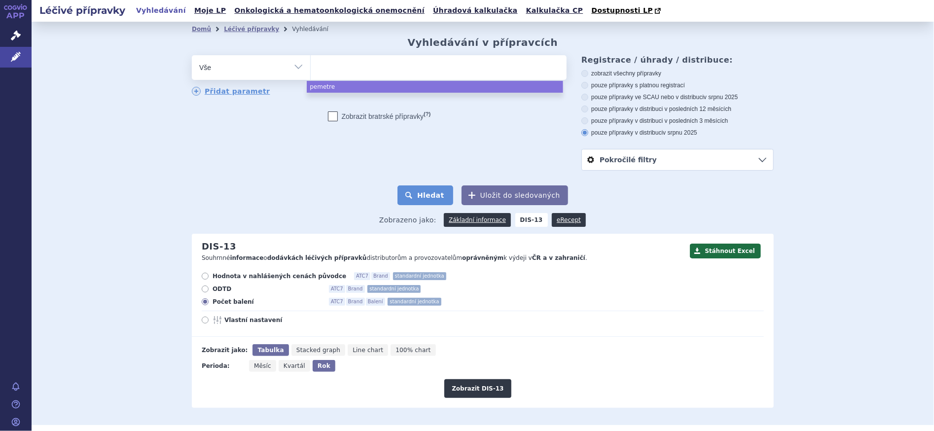
click at [422, 196] on button "Hledat" at bounding box center [426, 195] width 56 height 20
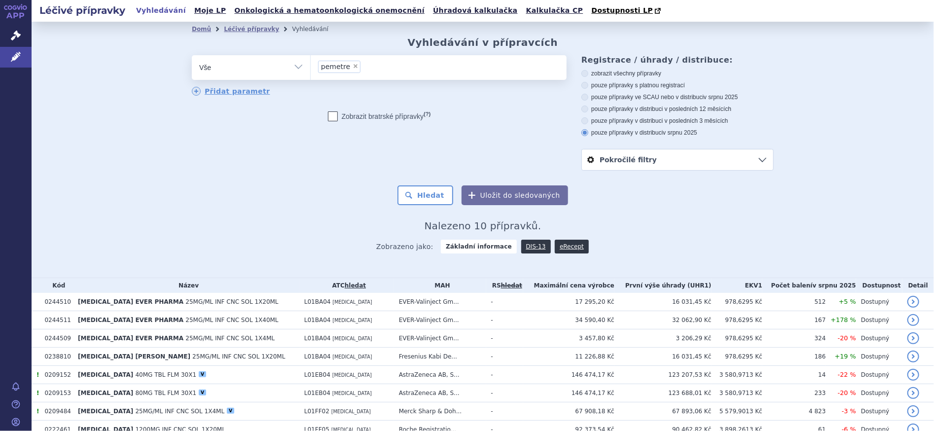
click at [583, 107] on icon at bounding box center [585, 109] width 7 height 7
click at [583, 107] on input "pouze přípravky v distribuci v posledních 12 měsících" at bounding box center [586, 110] width 6 height 6
radio input "true"
click at [433, 200] on button "Hledat" at bounding box center [426, 195] width 56 height 20
click at [582, 74] on icon at bounding box center [585, 73] width 7 height 7
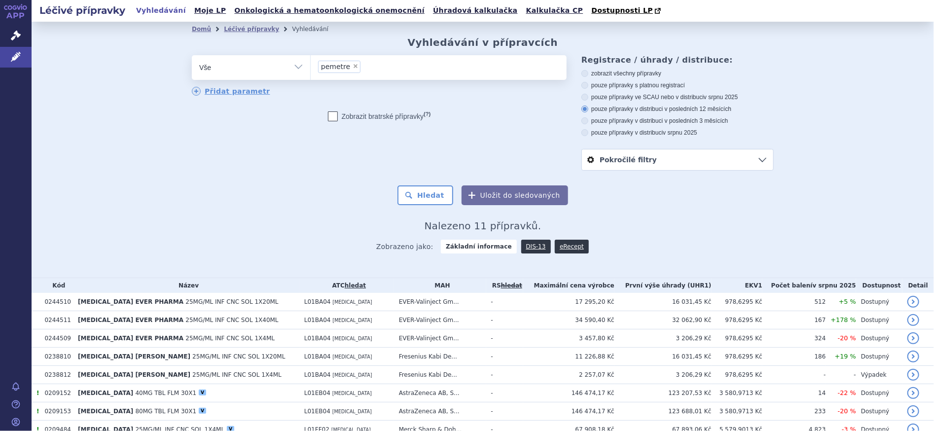
click at [583, 74] on input "zobrazit všechny přípravky" at bounding box center [586, 75] width 6 height 6
radio input "true"
click at [428, 188] on button "Hledat" at bounding box center [426, 195] width 56 height 20
